Goal: Information Seeking & Learning: Learn about a topic

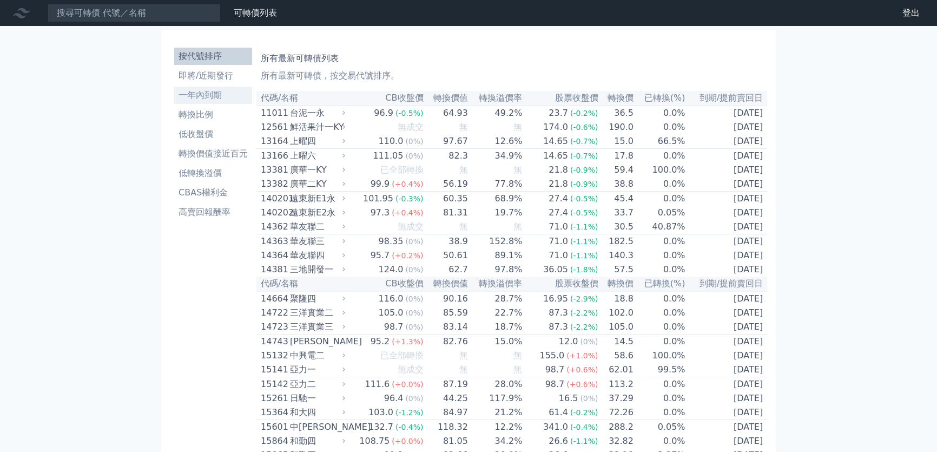
click at [215, 94] on li "一年內到期" at bounding box center [213, 95] width 78 height 13
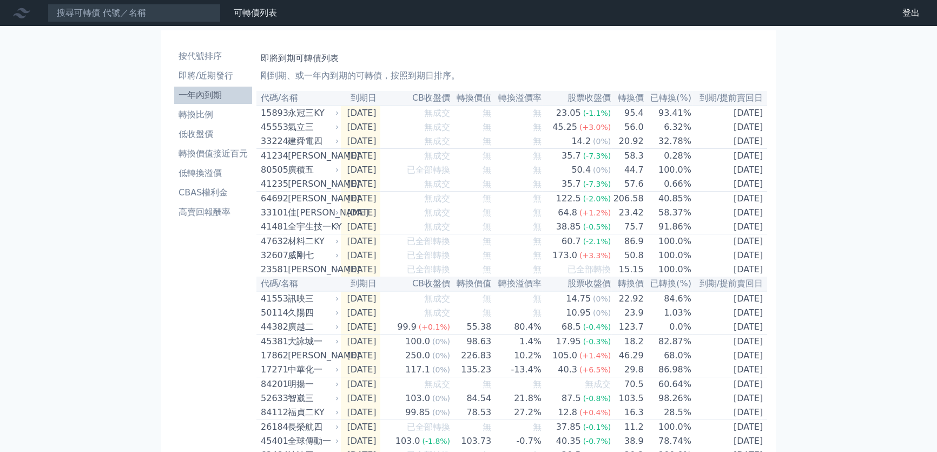
click at [665, 98] on th "已轉換(%)" at bounding box center [668, 98] width 48 height 15
click at [204, 73] on li "即將/近期發行" at bounding box center [213, 75] width 78 height 13
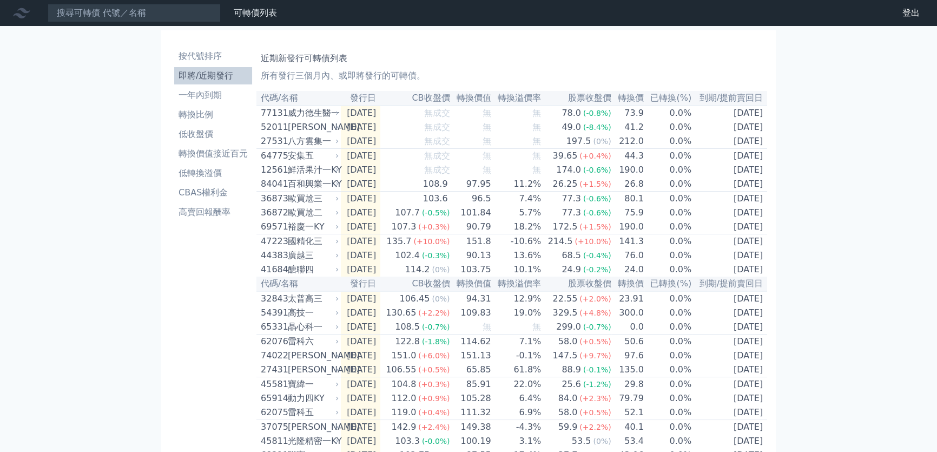
click at [666, 97] on th "已轉換(%)" at bounding box center [668, 98] width 48 height 15
click at [208, 59] on li "按代號排序" at bounding box center [213, 56] width 78 height 13
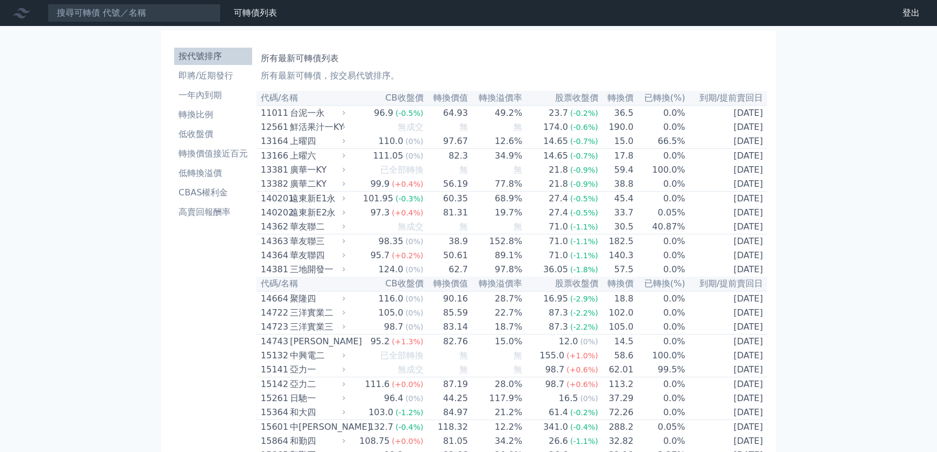
drag, startPoint x: 295, startPoint y: 90, endPoint x: 659, endPoint y: 96, distance: 364.2
click at [659, 96] on th "已轉換(%)" at bounding box center [660, 98] width 52 height 15
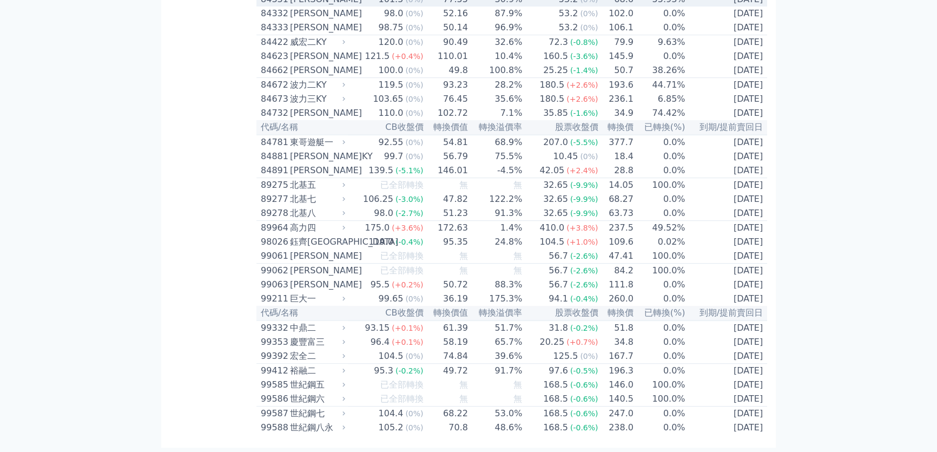
scroll to position [6027, 0]
